Goal: Task Accomplishment & Management: Manage account settings

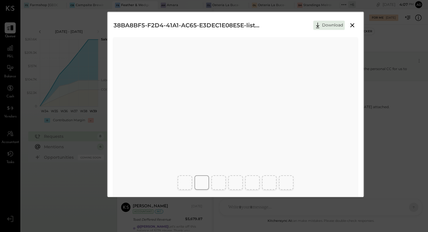
scroll to position [138, 0]
click at [350, 28] on icon at bounding box center [352, 25] width 7 height 7
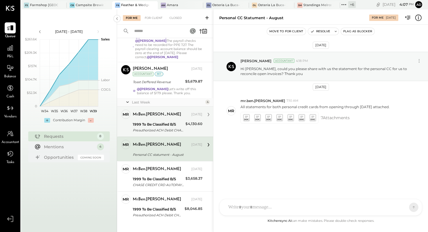
click at [173, 128] on div "Preauthorized ACH Debit CHASE CREDIT CRD AUTOPAY 250728/" at bounding box center [158, 131] width 51 height 6
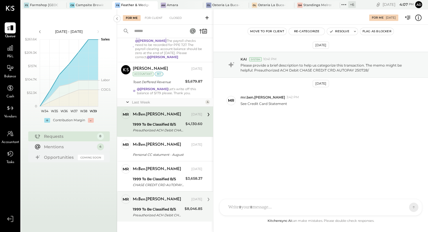
click at [153, 197] on div "mr.ben.[PERSON_NAME]" at bounding box center [157, 200] width 48 height 6
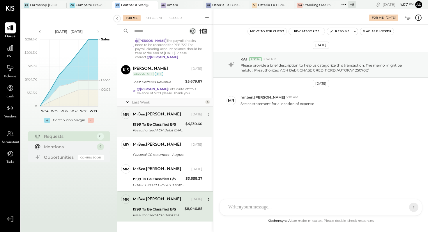
click at [156, 128] on div "Preauthorized ACH Debit CHASE CREDIT CRD AUTOPAY 250728/" at bounding box center [158, 131] width 51 height 6
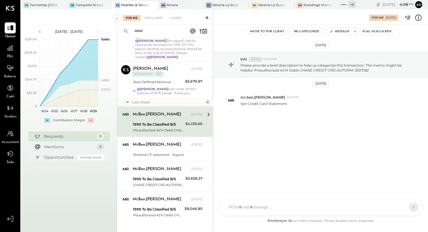
click at [418, 19] on icon at bounding box center [419, 18] width 8 height 8
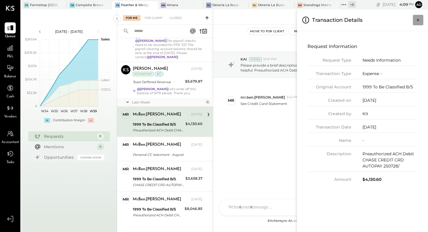
click at [419, 22] on icon "Close panel" at bounding box center [418, 20] width 6 height 6
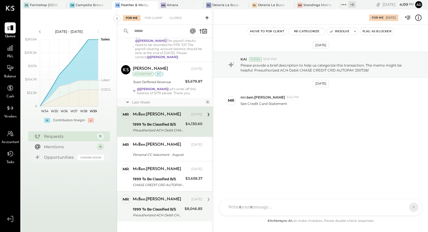
click at [157, 196] on div "mr.ben.[PERSON_NAME] [DATE]" at bounding box center [168, 200] width 70 height 8
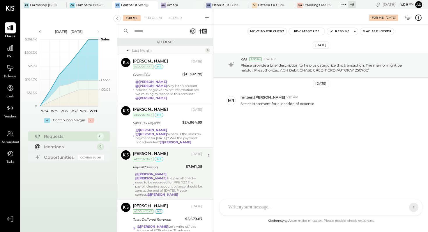
scroll to position [138, 0]
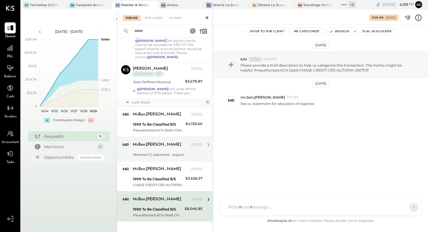
click at [165, 152] on div "Personal CC statument - August" at bounding box center [167, 155] width 68 height 6
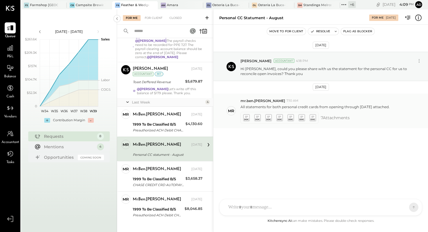
click at [248, 120] on icon at bounding box center [246, 117] width 6 height 7
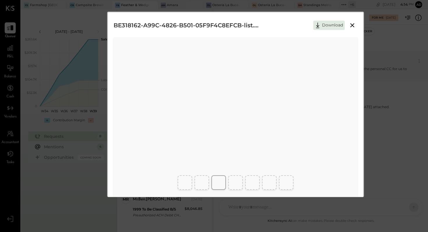
click at [352, 27] on icon at bounding box center [352, 25] width 7 height 7
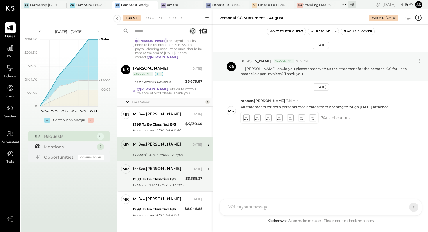
click at [173, 177] on div "1999 To Be Classified B/S" at bounding box center [158, 180] width 51 height 6
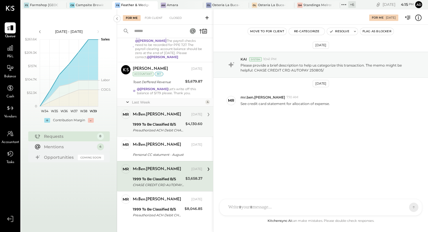
click at [160, 128] on div "Preauthorized ACH Debit CHASE CREDIT CRD AUTOPAY 250728/" at bounding box center [158, 131] width 51 height 6
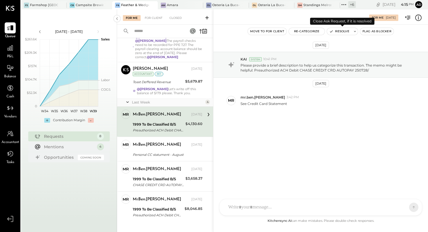
click at [336, 32] on button "Resolve" at bounding box center [339, 31] width 24 height 7
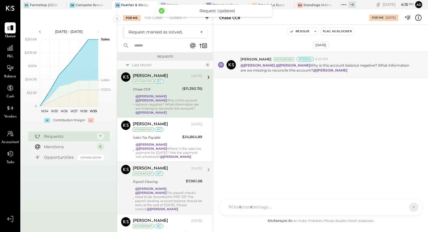
scroll to position [107, 0]
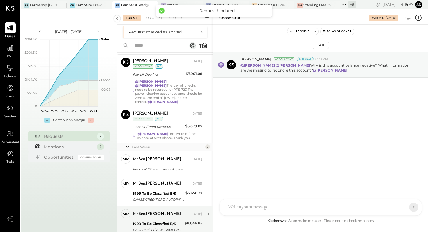
click at [153, 227] on div "Preauthorized ACH Debit CHASE CREDIT CRD AUTOPAY 250707/" at bounding box center [158, 230] width 50 height 6
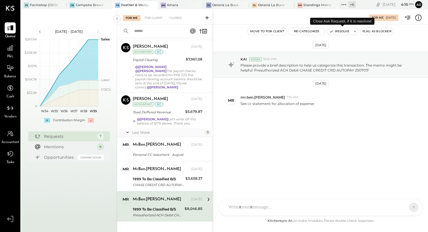
click at [339, 33] on button "Resolve" at bounding box center [339, 31] width 24 height 7
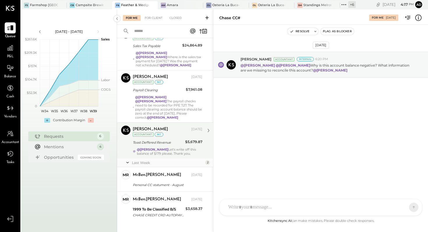
scroll to position [75, 0]
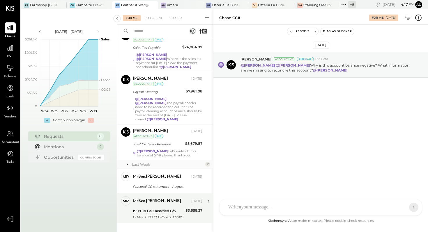
click at [162, 198] on div "mr.ben.[PERSON_NAME] [DATE]" at bounding box center [168, 202] width 70 height 10
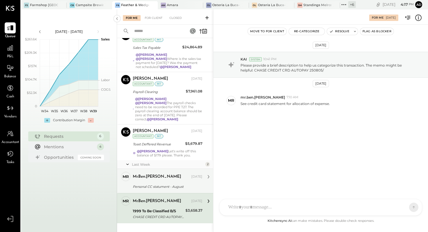
click at [146, 173] on div "mr.ben.[PERSON_NAME] [DATE]" at bounding box center [168, 177] width 70 height 8
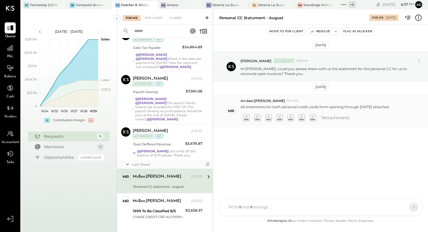
click at [301, 119] on icon at bounding box center [302, 117] width 6 height 7
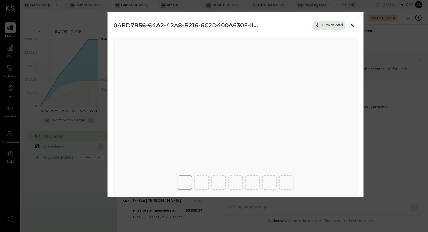
click at [238, 175] on div at bounding box center [235, 182] width 256 height 19
click at [271, 190] on div at bounding box center [269, 183] width 15 height 15
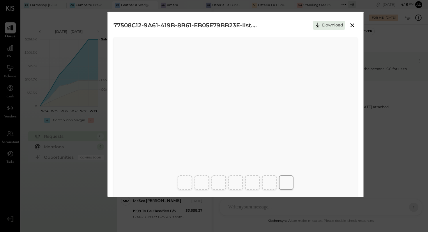
click at [353, 26] on icon at bounding box center [352, 25] width 4 height 4
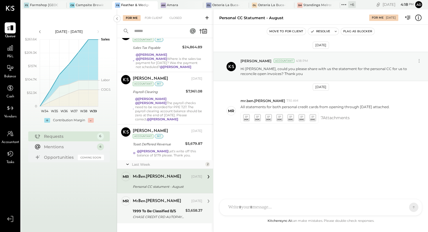
click at [147, 199] on div "mr.ben.[PERSON_NAME] [DATE] 1999 To Be Classified B/S CHASE CREDIT CRD AUTOPAY …" at bounding box center [168, 209] width 70 height 24
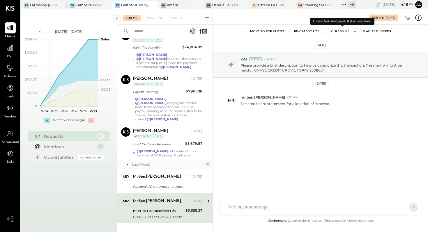
click at [336, 32] on button "Resolve" at bounding box center [339, 31] width 24 height 7
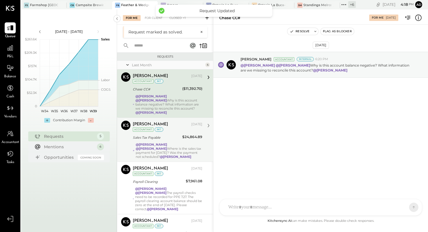
scroll to position [47, 0]
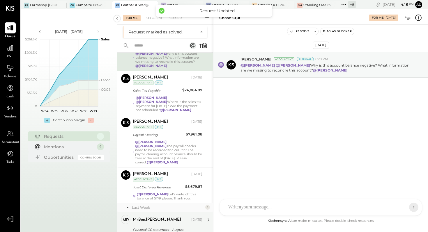
click at [150, 217] on div "mr.ben.[PERSON_NAME]" at bounding box center [157, 220] width 48 height 6
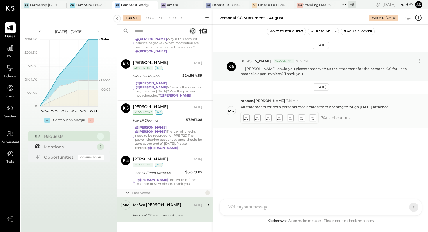
click at [247, 121] on icon at bounding box center [247, 118] width 6 height 6
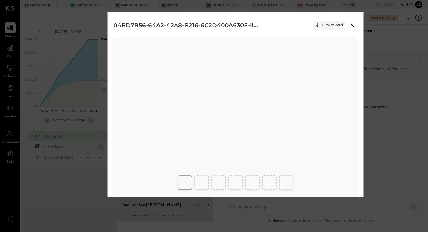
click at [321, 23] on icon at bounding box center [317, 25] width 9 height 9
click at [321, 25] on button "Download" at bounding box center [328, 25] width 31 height 9
click at [318, 27] on icon at bounding box center [317, 25] width 9 height 9
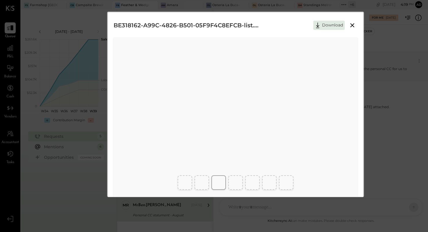
click at [327, 27] on button "Download" at bounding box center [328, 25] width 31 height 9
click at [318, 27] on icon at bounding box center [317, 25] width 9 height 9
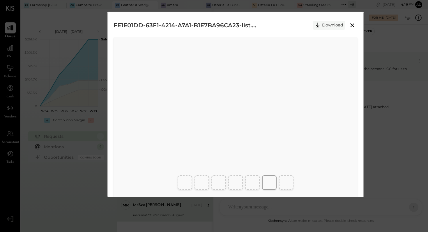
click at [318, 25] on icon at bounding box center [317, 25] width 9 height 9
click at [324, 24] on button "Download" at bounding box center [328, 25] width 31 height 9
click at [351, 24] on icon at bounding box center [352, 25] width 7 height 7
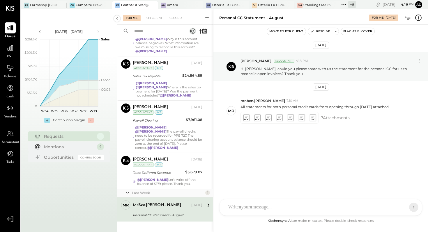
click at [290, 39] on div "[DATE] [PERSON_NAME] Accountant 4:18 PM Hi [PERSON_NAME], could you please shar…" at bounding box center [321, 105] width 215 height 133
click at [320, 33] on button "Resolve" at bounding box center [320, 31] width 24 height 7
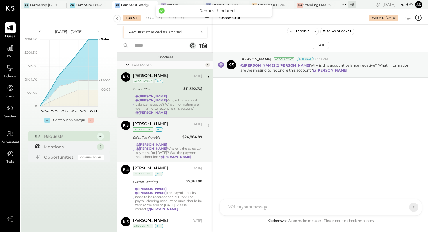
scroll to position [14, 0]
